Goal: Communication & Community: Answer question/provide support

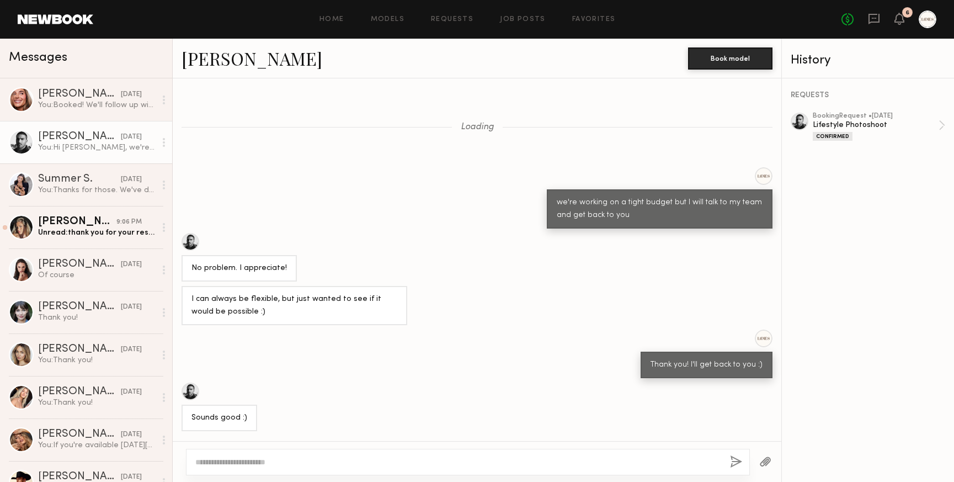
scroll to position [568, 0]
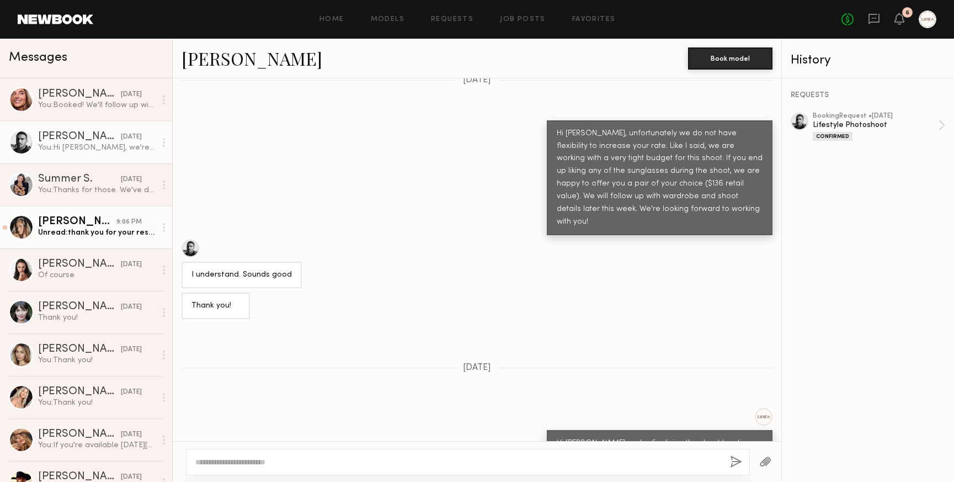
click at [72, 229] on div "Unread: thank you for your response." at bounding box center [97, 232] width 118 height 10
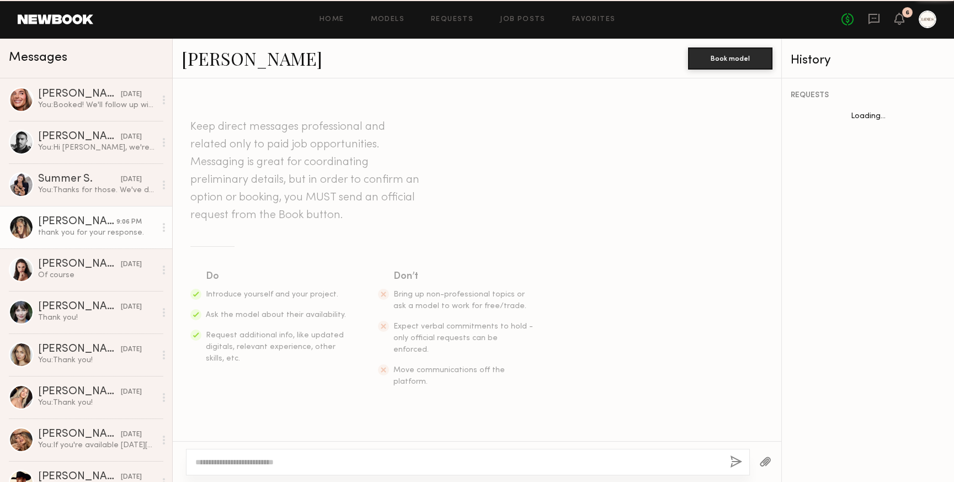
scroll to position [1214, 0]
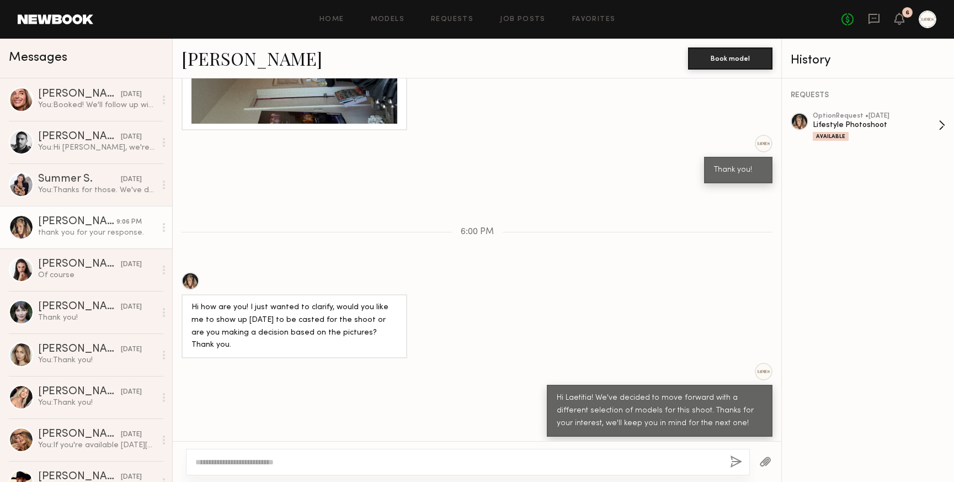
click at [889, 129] on div "Lifestyle Photoshoot" at bounding box center [876, 125] width 126 height 10
click at [56, 103] on div "You: Booked! We'll follow up with you tomorrow with hair/makeup/wardrobe instru…" at bounding box center [97, 105] width 118 height 10
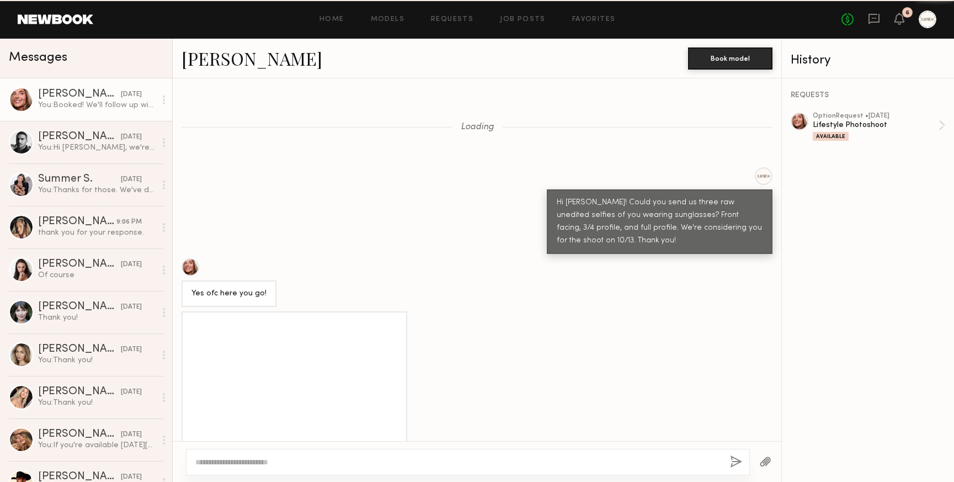
scroll to position [1703, 0]
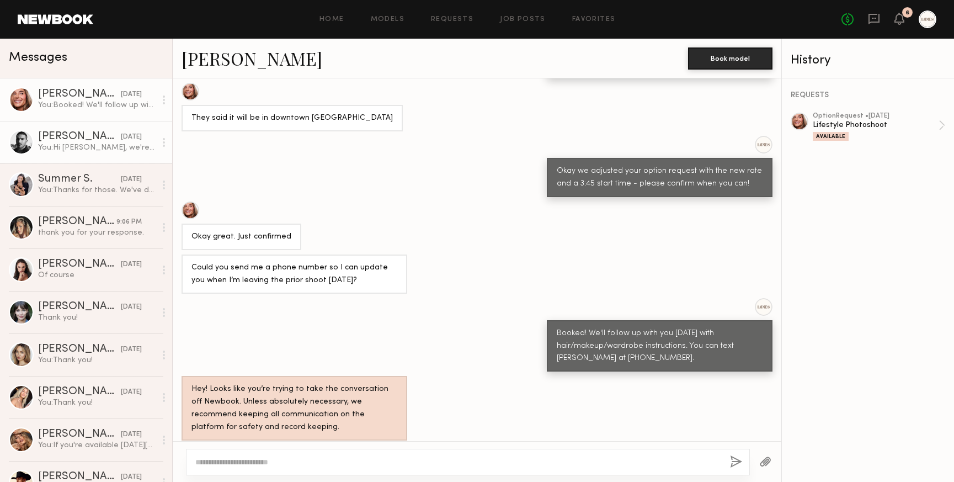
click at [61, 143] on div "You: Hi Lucas, we're finalizing the shoot location. We'll follow up with all de…" at bounding box center [97, 147] width 118 height 10
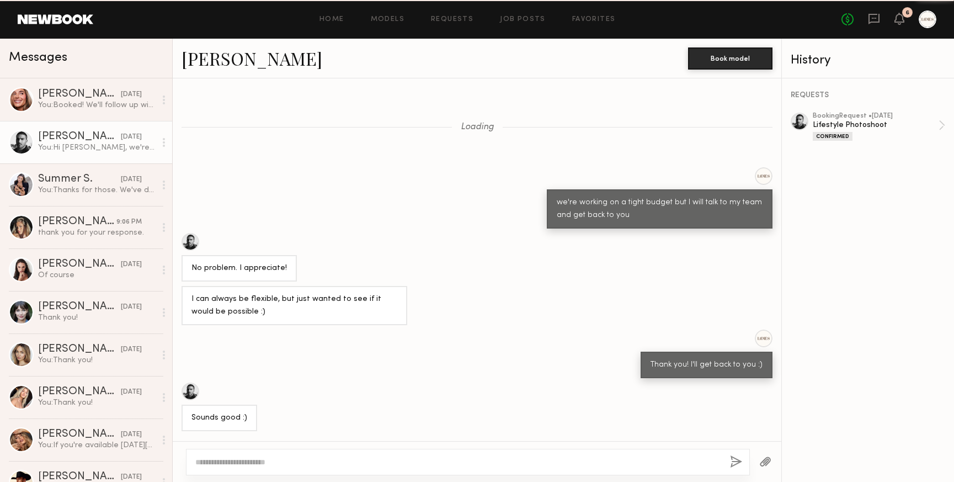
scroll to position [621, 0]
